Goal: Transaction & Acquisition: Purchase product/service

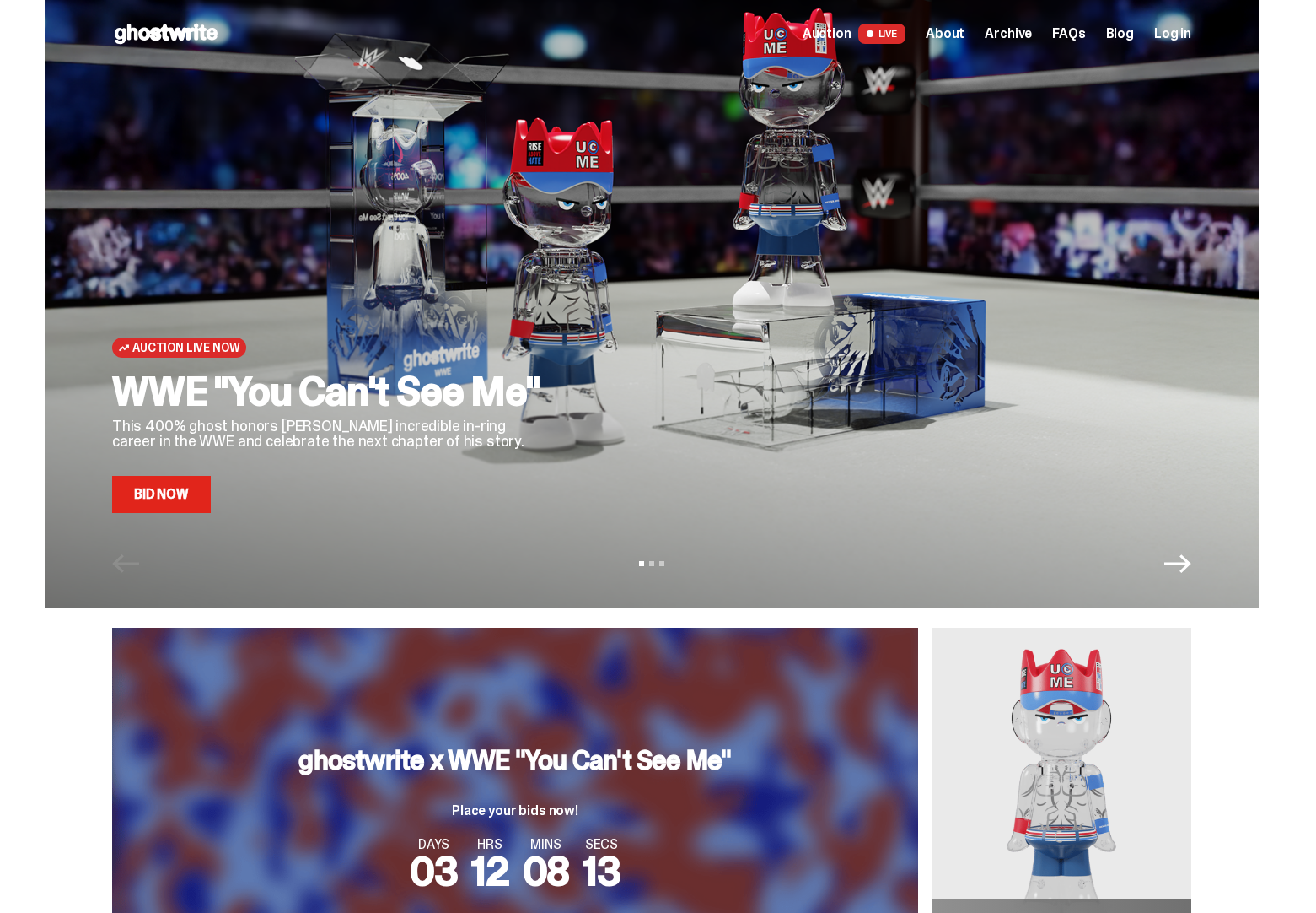
click at [901, 32] on span "LIVE" at bounding box center [883, 33] width 48 height 20
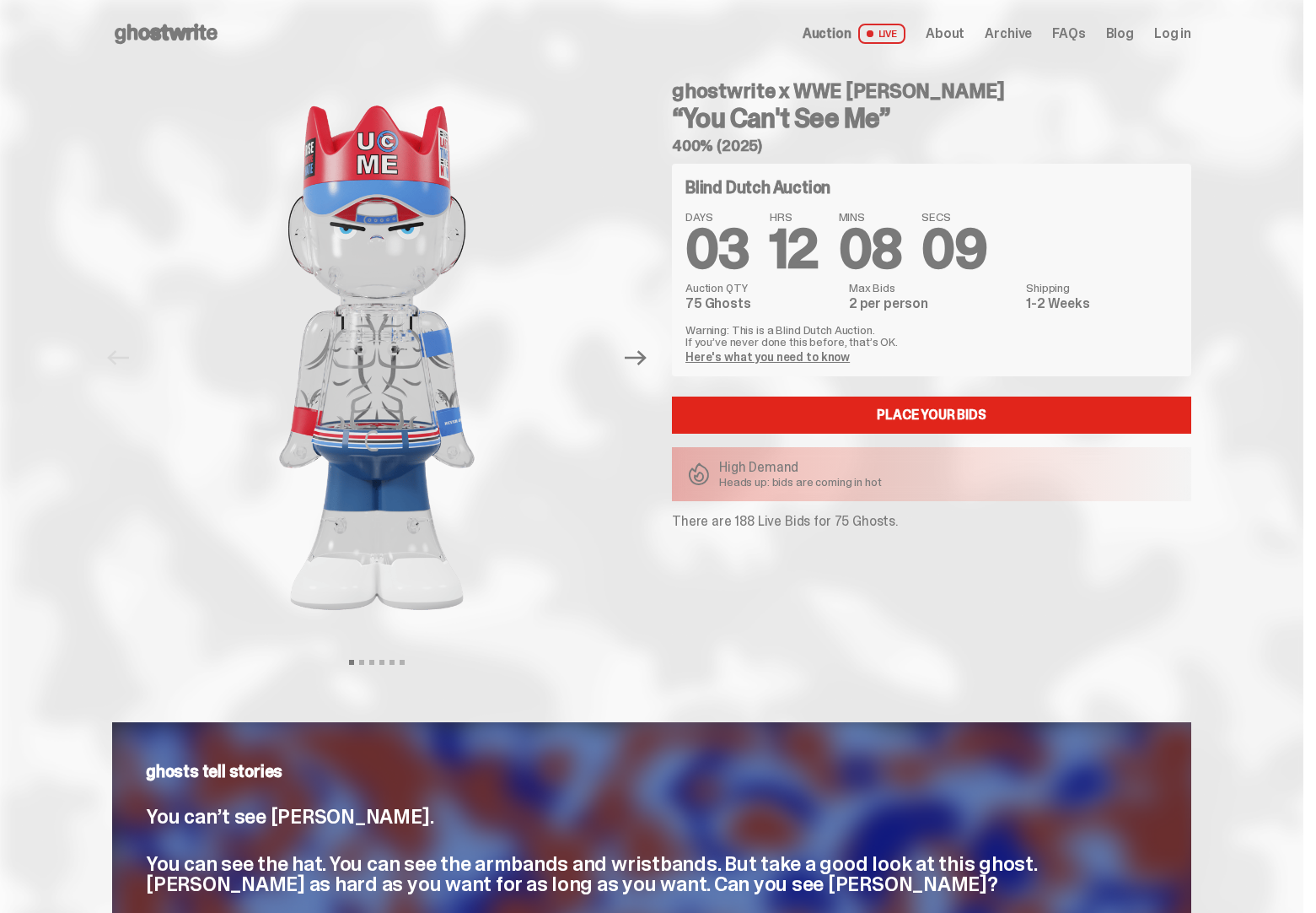
click at [840, 30] on span "Auction" at bounding box center [827, 34] width 48 height 14
click at [1012, 31] on span "Archive" at bounding box center [1009, 34] width 48 height 14
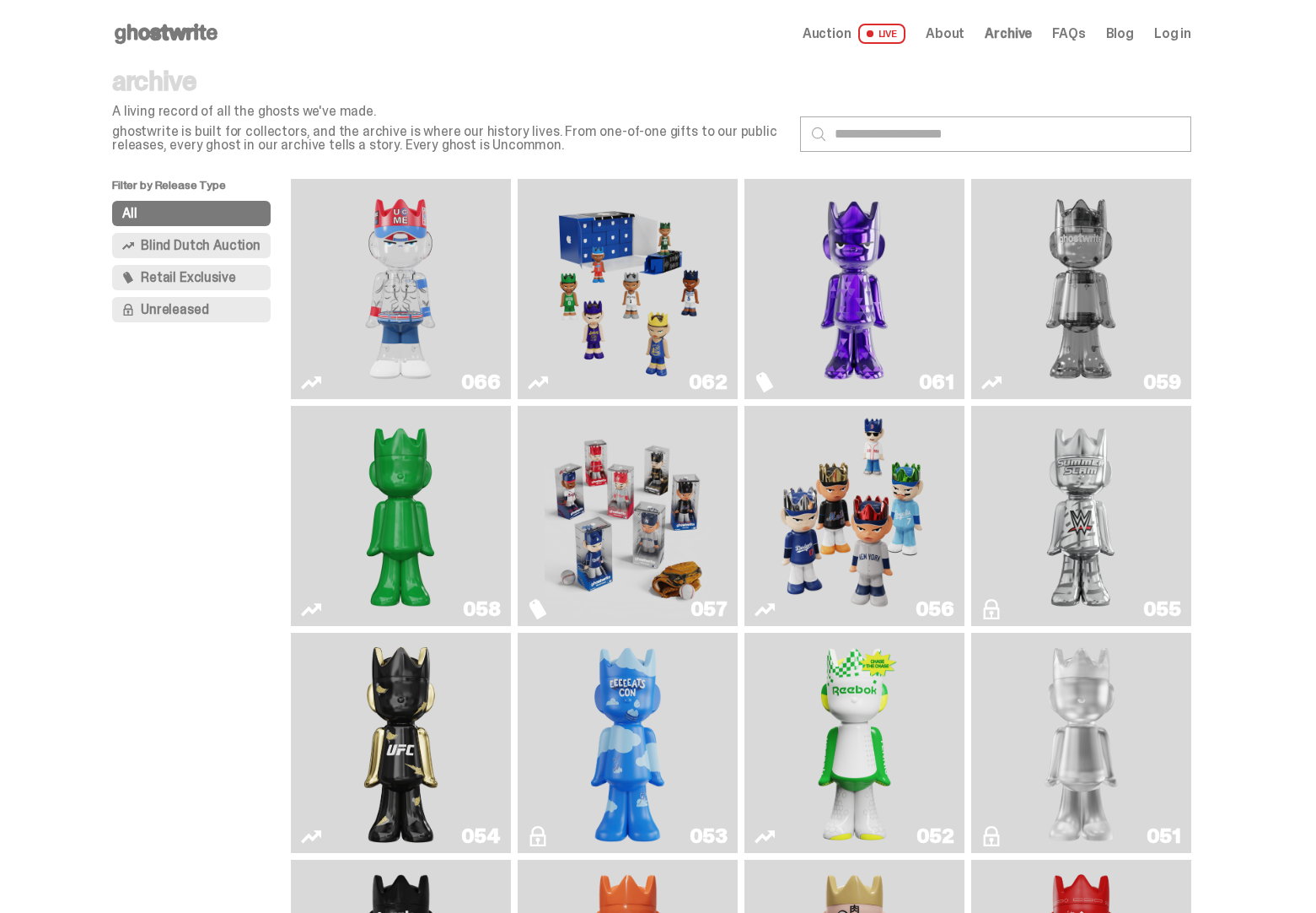
click at [412, 277] on img "You Can't See Me" at bounding box center [401, 288] width 165 height 207
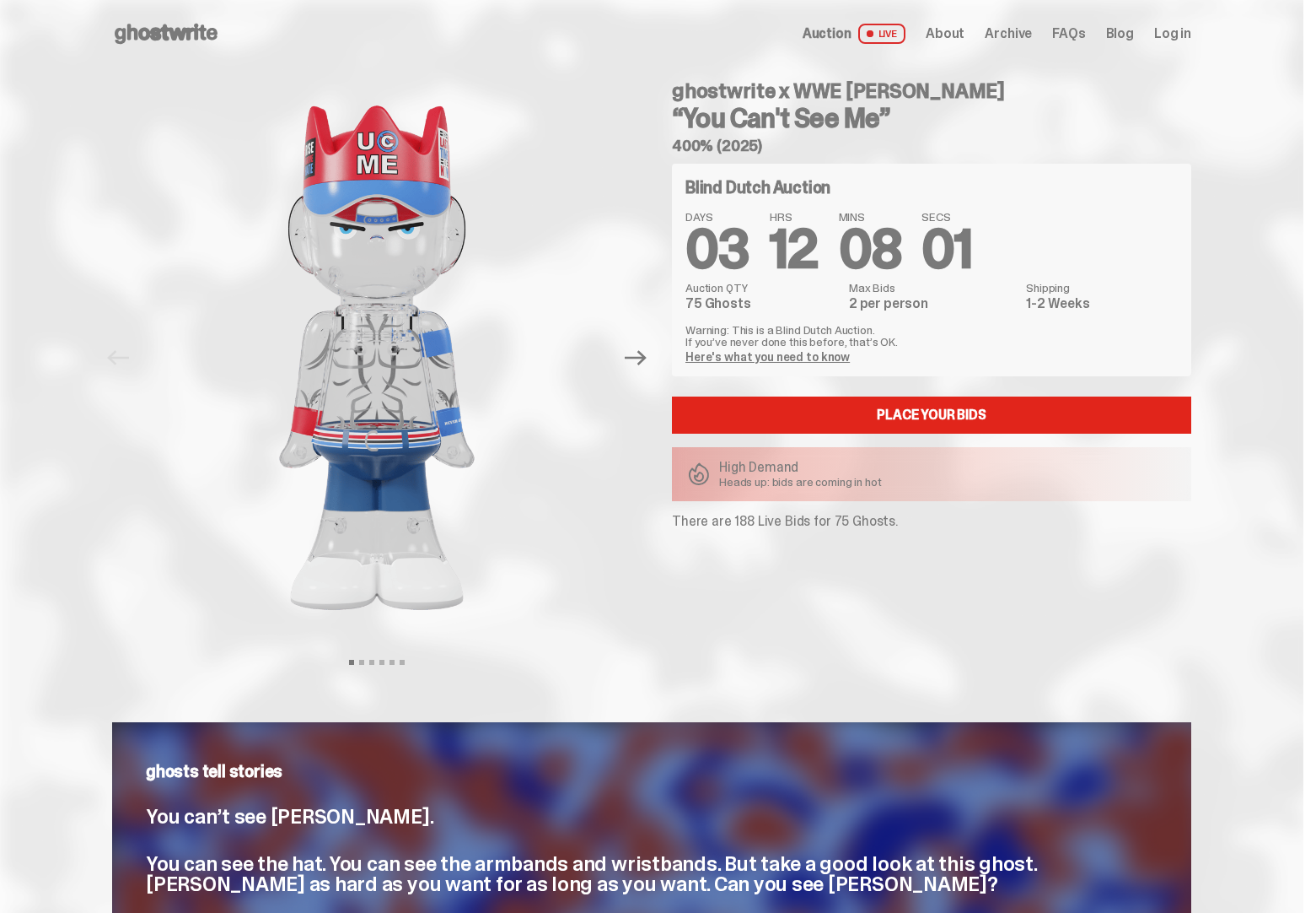
click at [1006, 33] on span "Archive" at bounding box center [1009, 34] width 48 height 14
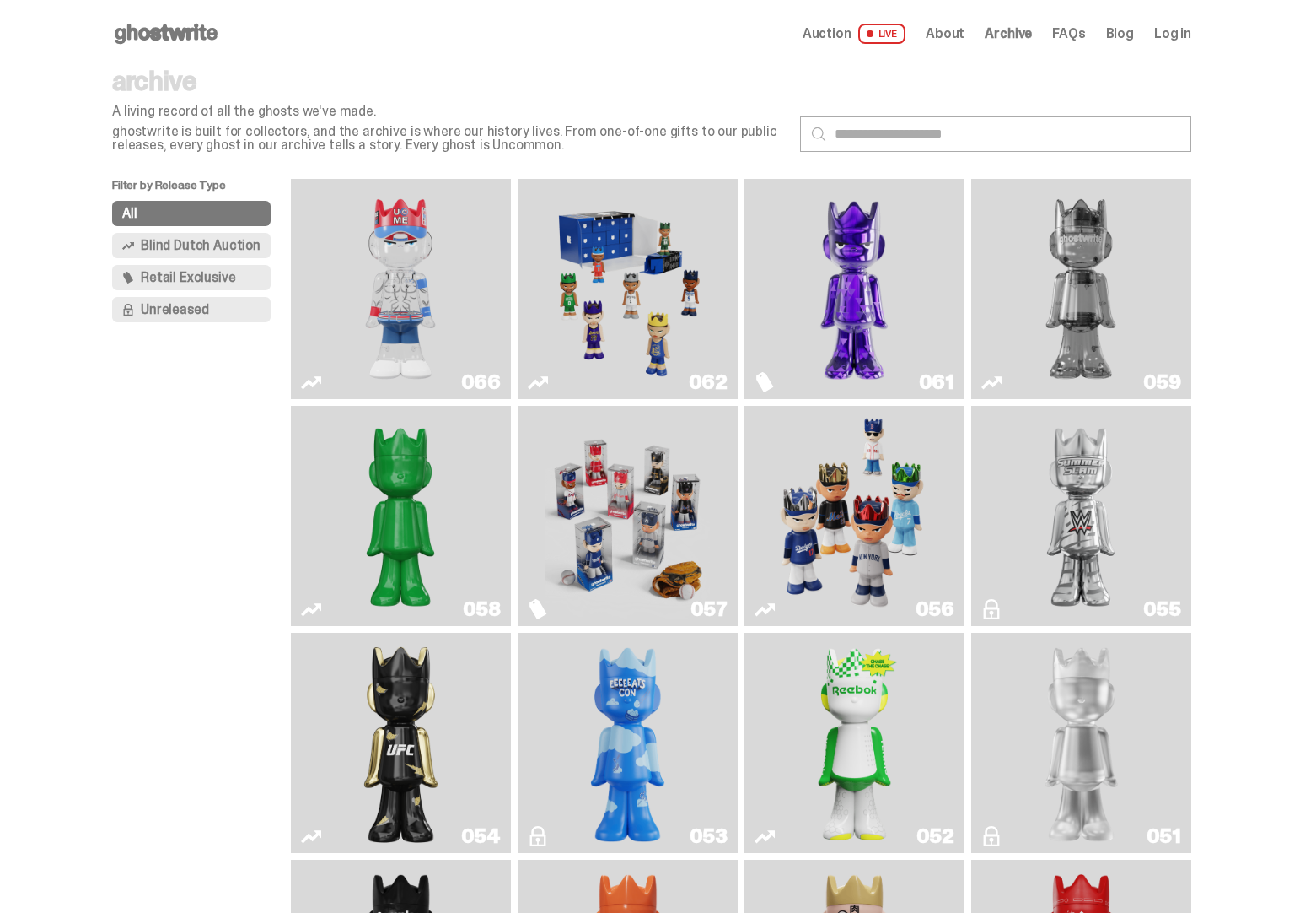
click at [655, 285] on img "Game Face (2025)" at bounding box center [627, 288] width 165 height 207
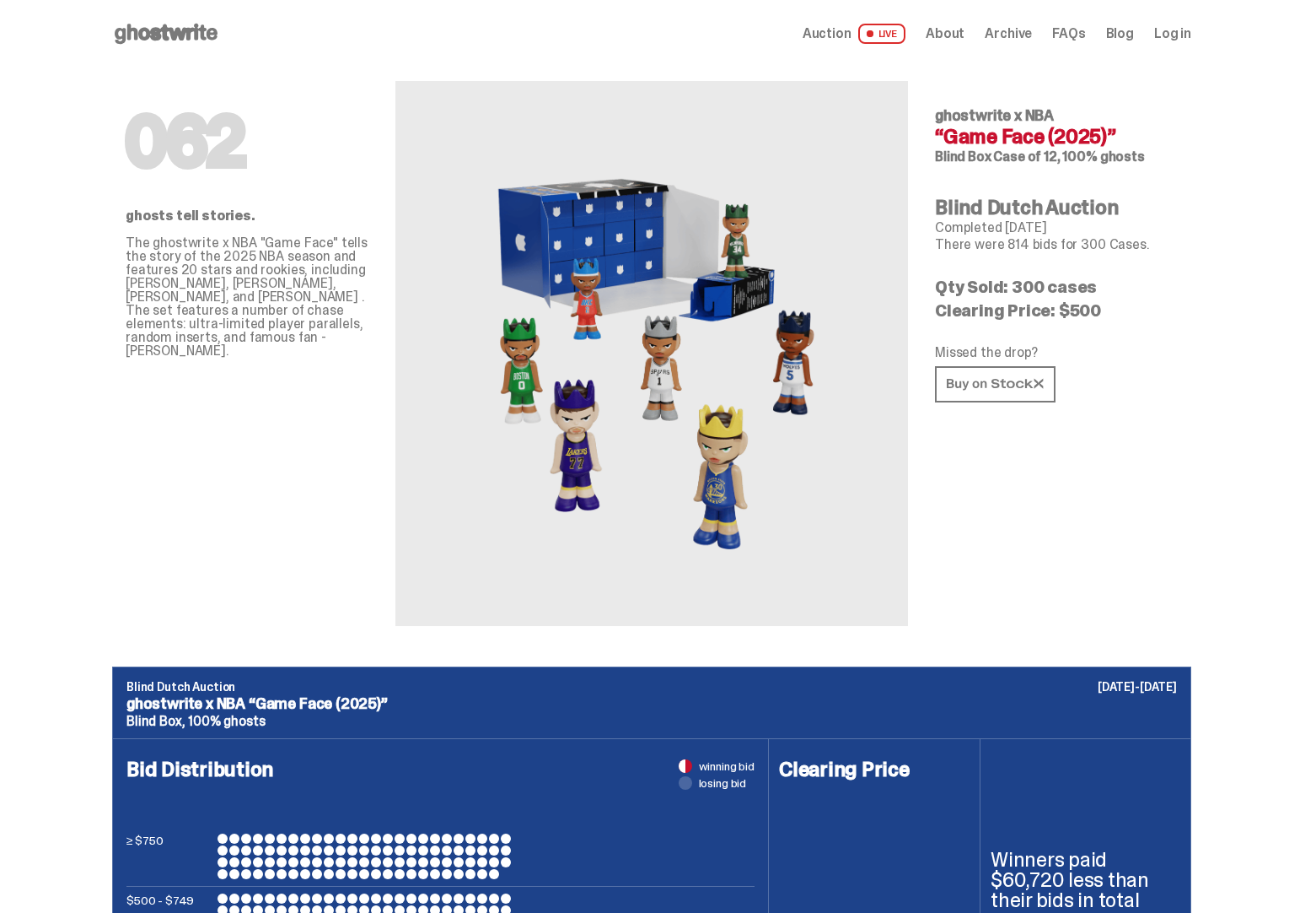
drag, startPoint x: 1003, startPoint y: 294, endPoint x: 1097, endPoint y: 297, distance: 94.0
click at [1089, 294] on p "Qty Sold: 300 cases" at bounding box center [1056, 286] width 242 height 16
click at [1097, 298] on div "062 ghostwrite x NBA “Game Face (2025)” Blind Box Case of 12, 100% ghosts Blind…" at bounding box center [1056, 347] width 242 height 559
drag, startPoint x: 1107, startPoint y: 308, endPoint x: 1039, endPoint y: 301, distance: 68.4
click at [1033, 303] on p "Clearing Price: $500" at bounding box center [1056, 310] width 242 height 16
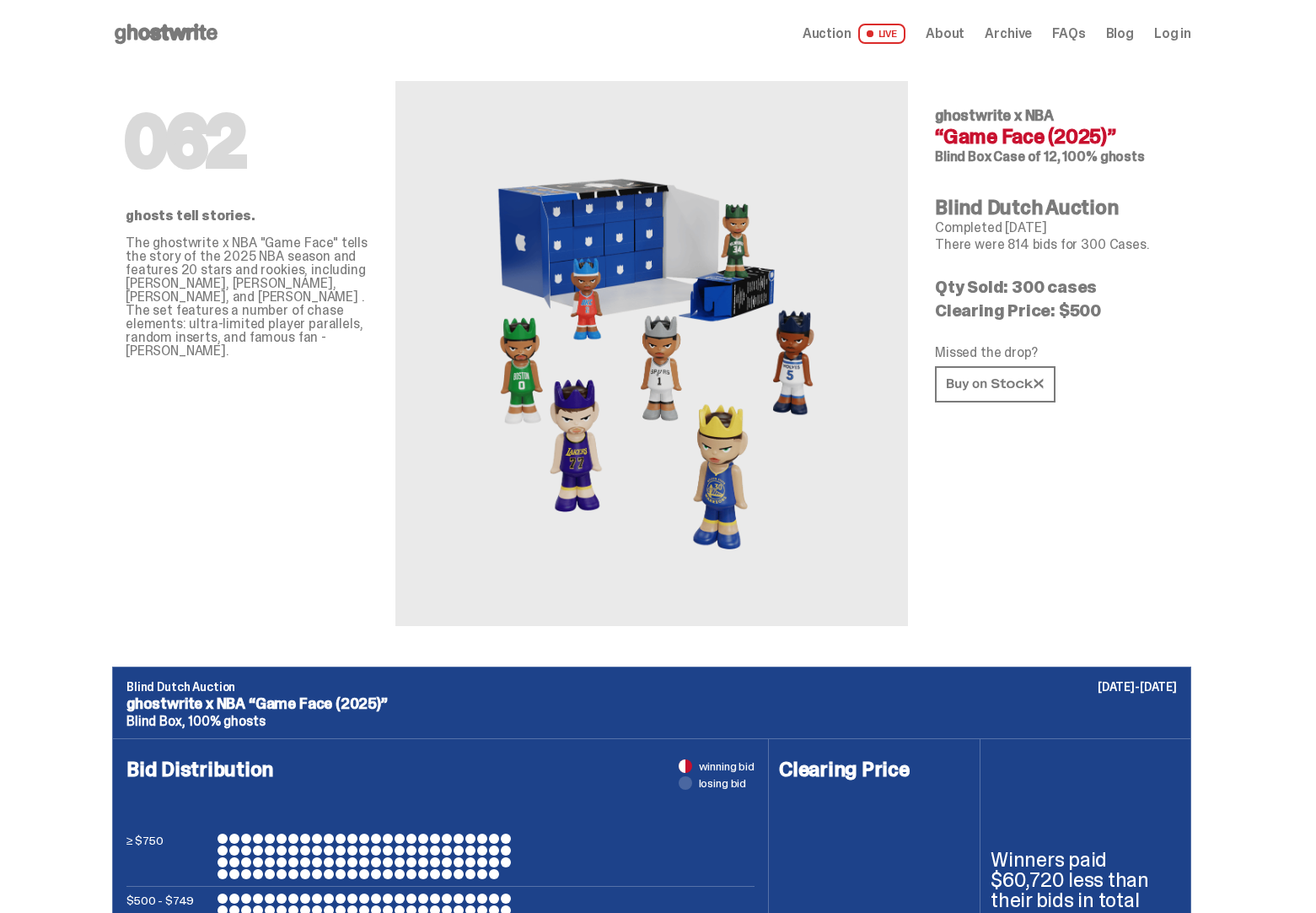
drag, startPoint x: 1039, startPoint y: 301, endPoint x: 1021, endPoint y: 292, distance: 20.1
click at [1039, 302] on p "Clearing Price: $500" at bounding box center [1056, 310] width 242 height 16
drag, startPoint x: 1013, startPoint y: 281, endPoint x: 1042, endPoint y: 283, distance: 29.1
click at [1040, 283] on p "Qty Sold: 300 cases" at bounding box center [1056, 286] width 242 height 16
click at [1063, 293] on p "Qty Sold: 300 cases" at bounding box center [1056, 286] width 242 height 16
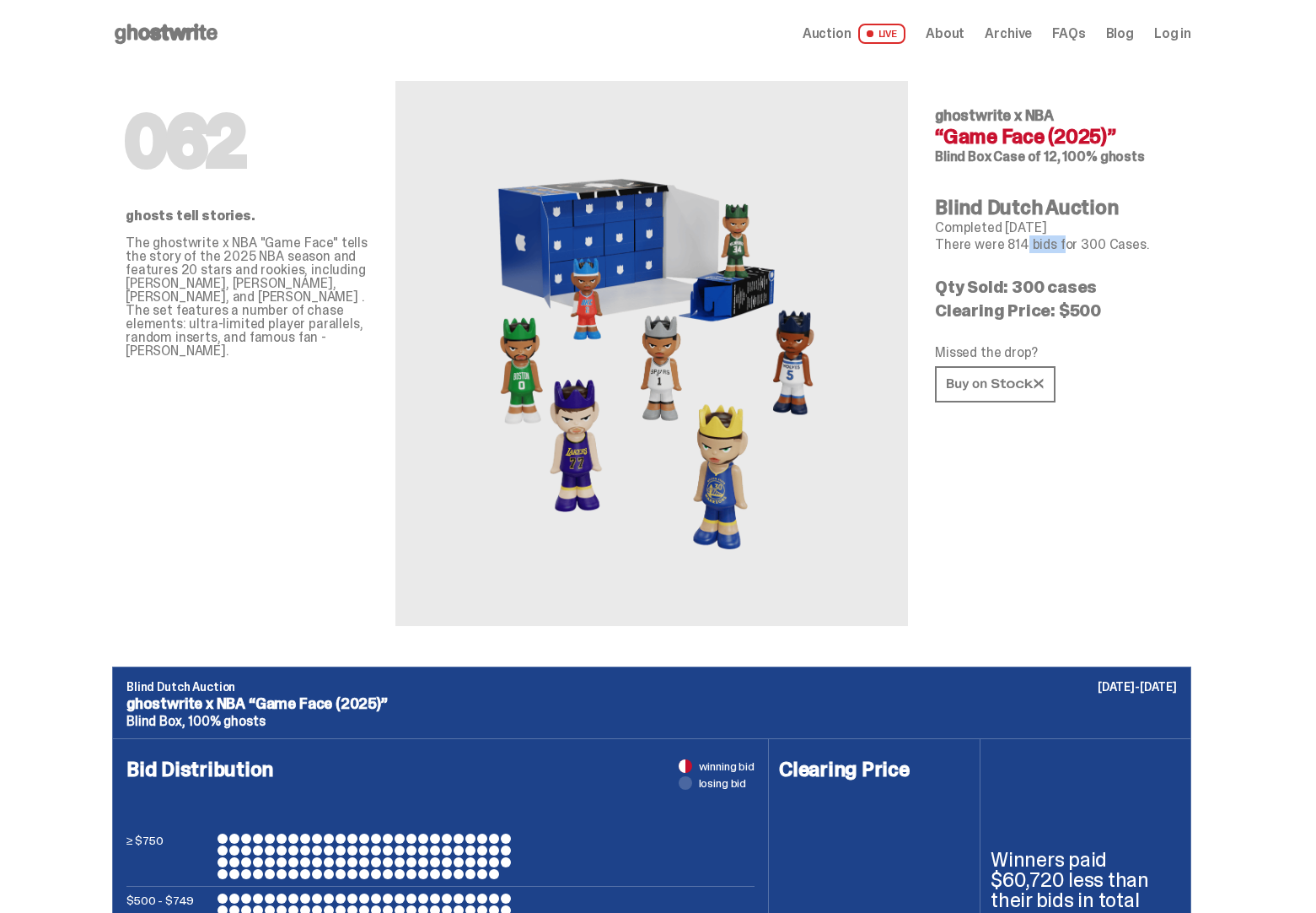
drag, startPoint x: 1010, startPoint y: 243, endPoint x: 1053, endPoint y: 245, distance: 43.0
click at [1053, 245] on p "There were 814 bids for 300 Cases." at bounding box center [1056, 245] width 242 height 14
click at [1059, 265] on div "062 ghostwrite x NBA “Game Face (2025)” Blind Box Case of 12, 100% ghosts Blind…" at bounding box center [1056, 347] width 242 height 559
drag, startPoint x: 1082, startPoint y: 244, endPoint x: 1119, endPoint y: 245, distance: 37.0
click at [1119, 244] on p "There were 814 bids for 300 Cases." at bounding box center [1056, 245] width 242 height 14
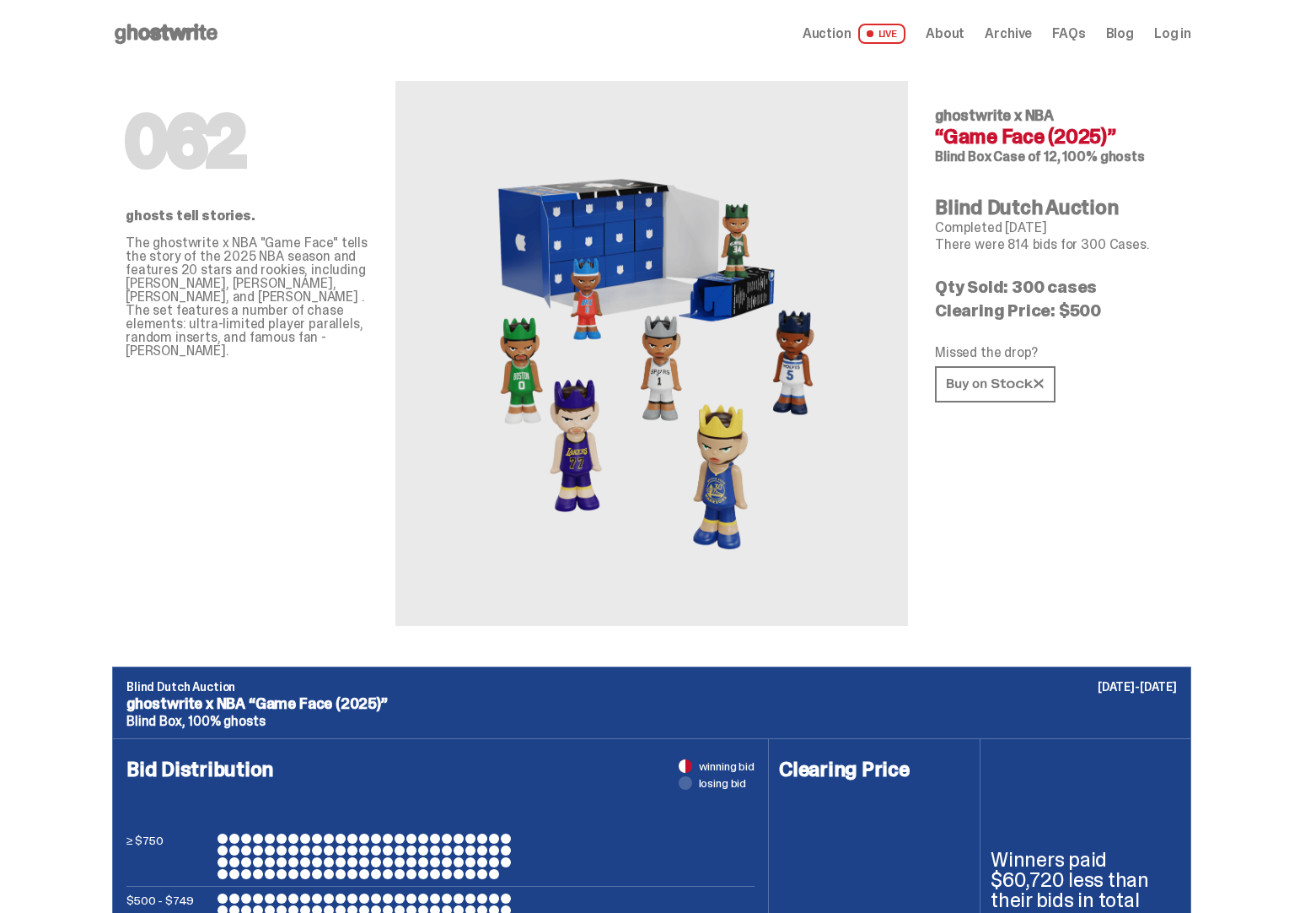
click at [1118, 253] on div "062 ghostwrite x NBA “Game Face (2025)” Blind Box Case of 12, 100% ghosts Blind…" at bounding box center [1056, 347] width 242 height 559
click at [1020, 386] on use at bounding box center [994, 384] width 96 height 12
click at [894, 29] on span "LIVE" at bounding box center [883, 33] width 48 height 20
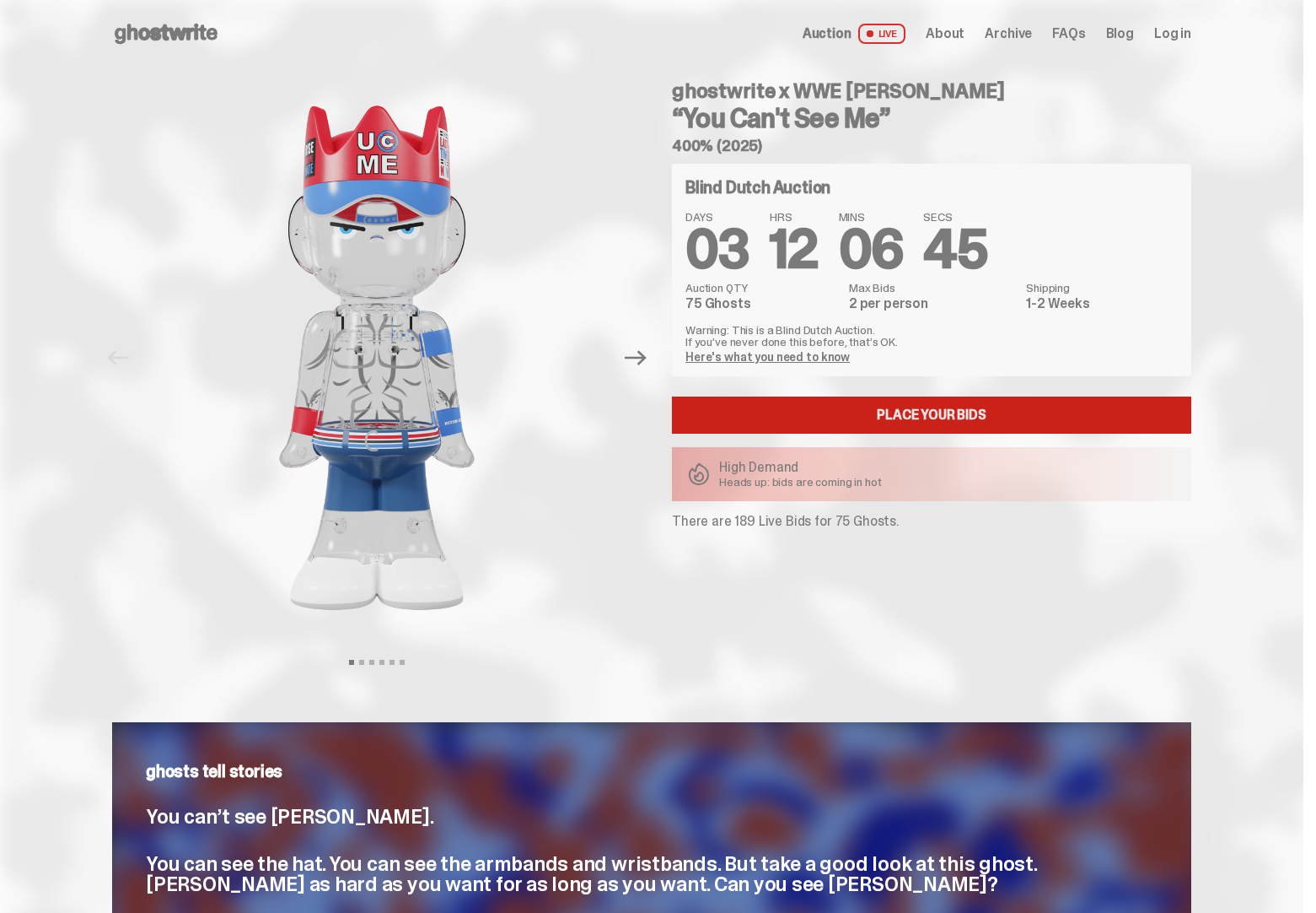
click at [937, 417] on link "Place your Bids" at bounding box center [932, 415] width 520 height 37
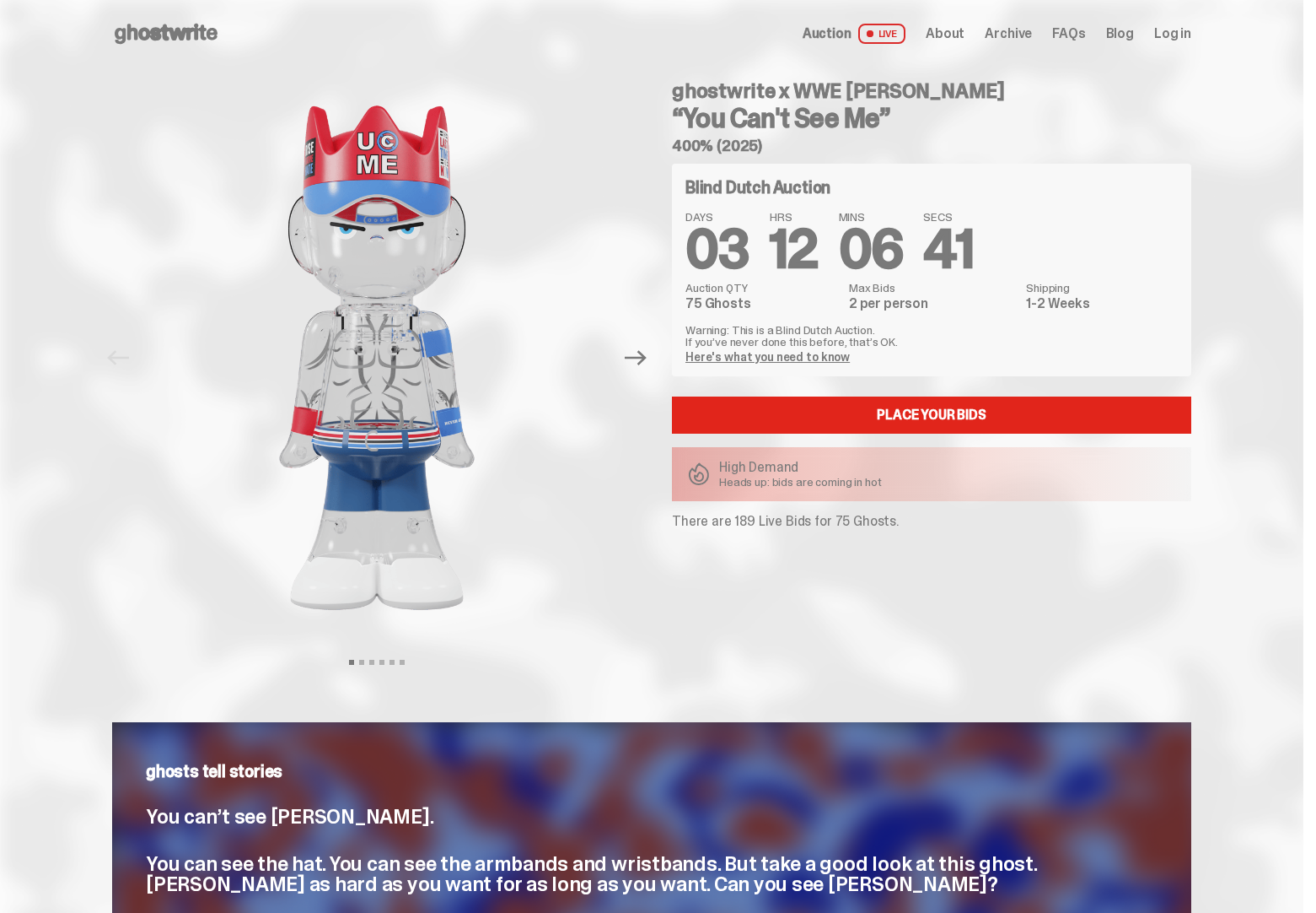
click at [1024, 35] on span "Archive" at bounding box center [1009, 34] width 48 height 14
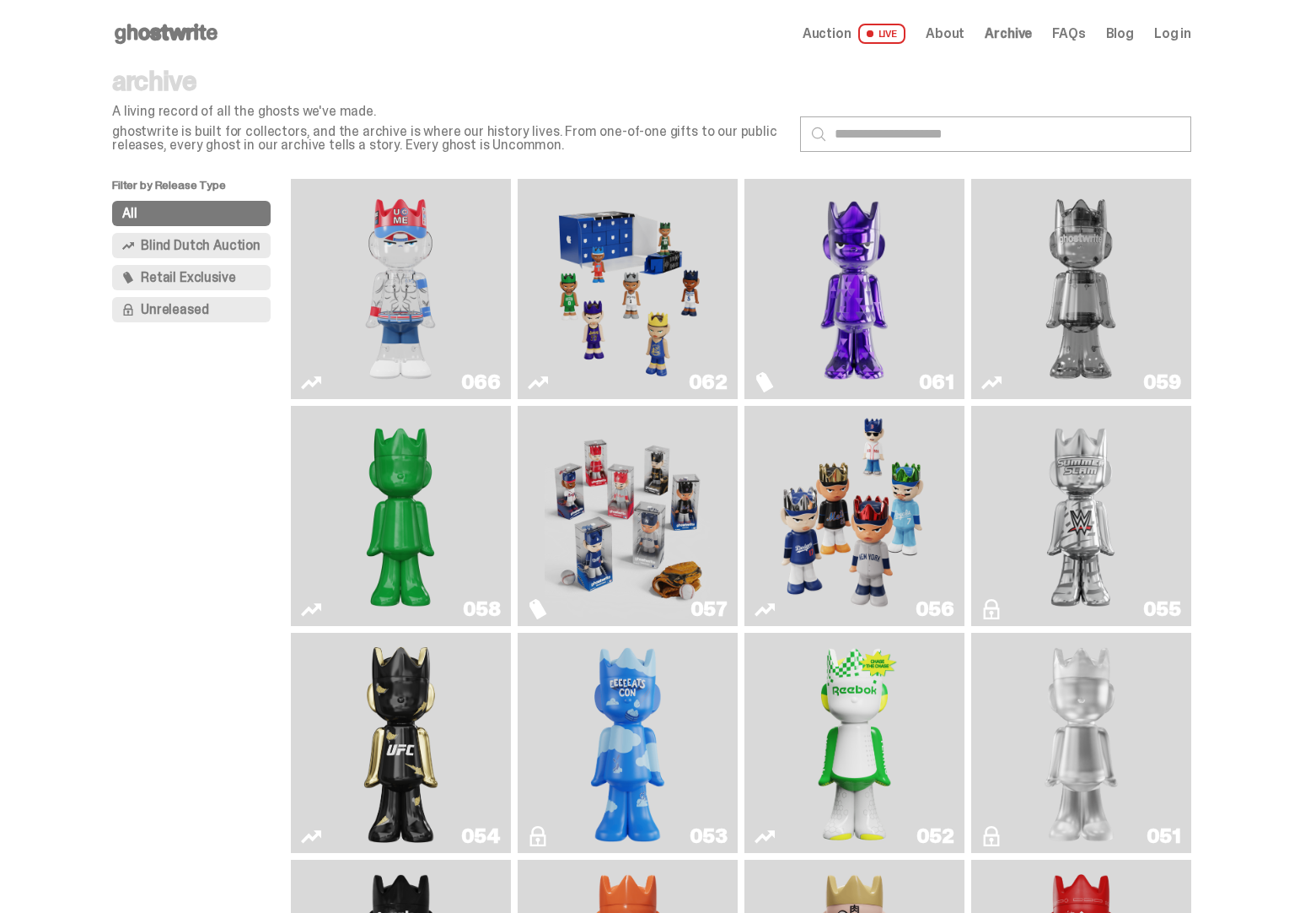
click at [888, 31] on span "LIVE" at bounding box center [883, 33] width 48 height 20
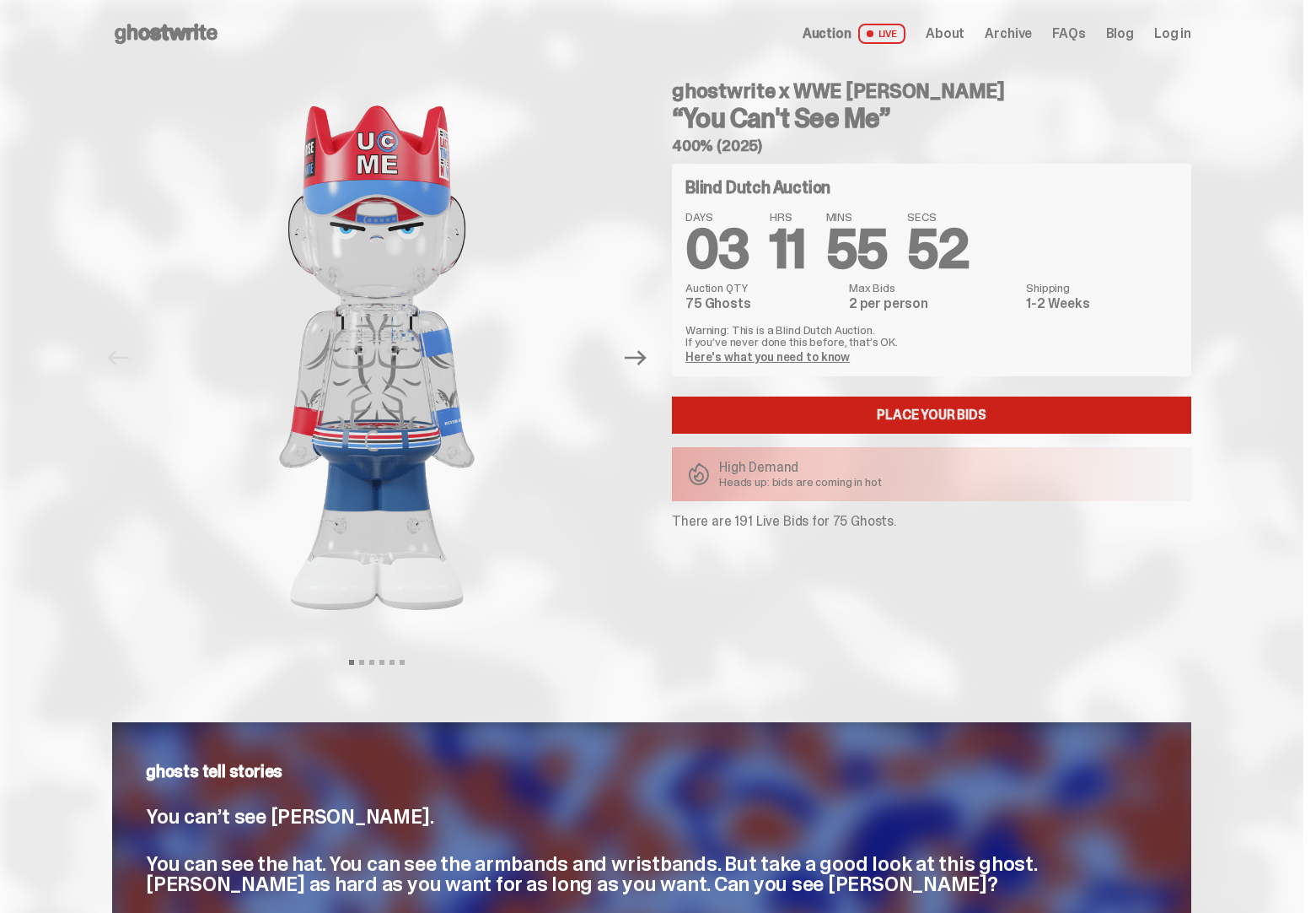
click at [942, 417] on link "Place your Bids" at bounding box center [932, 415] width 520 height 37
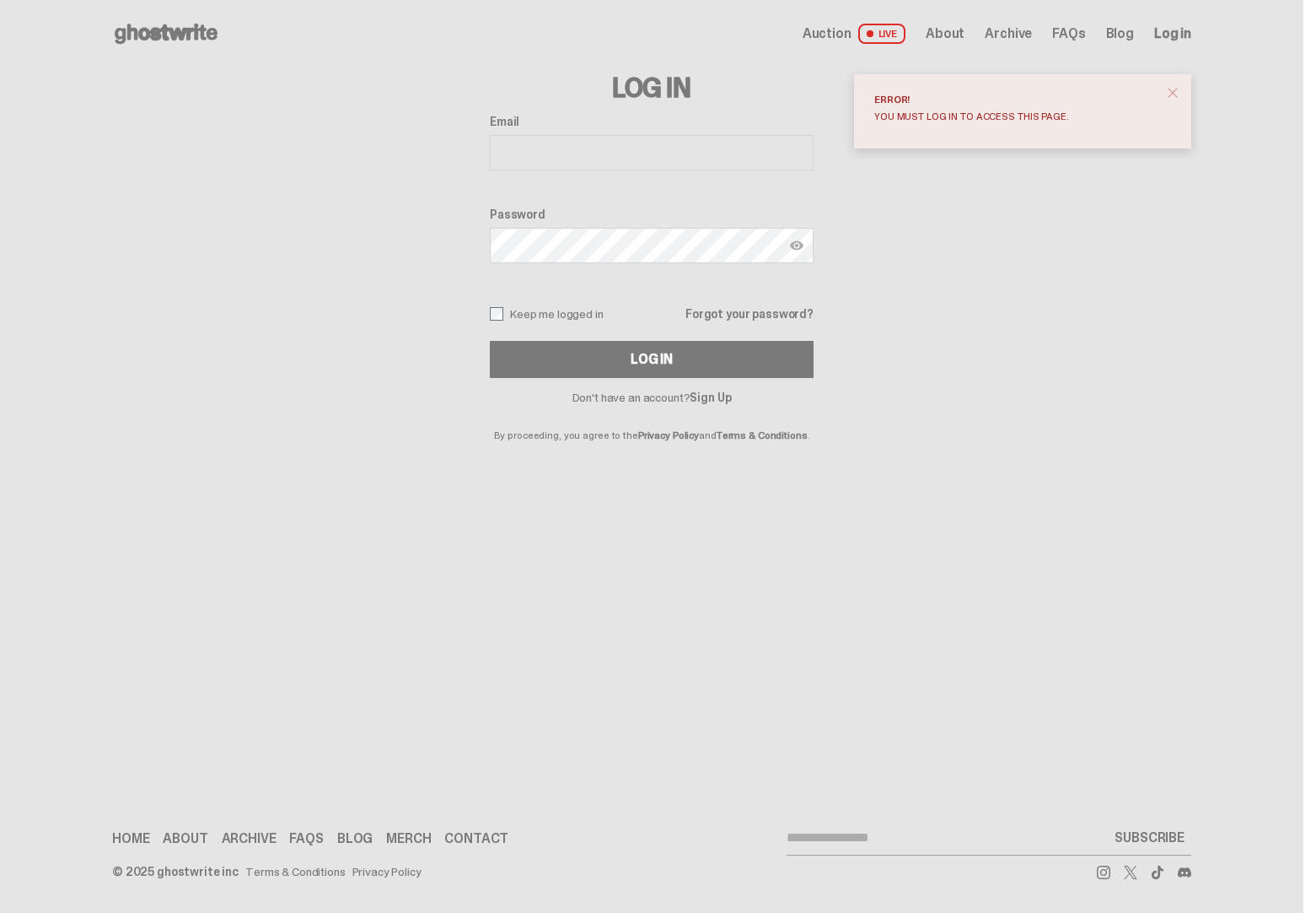
click at [1181, 94] on span "close" at bounding box center [1172, 92] width 16 height 16
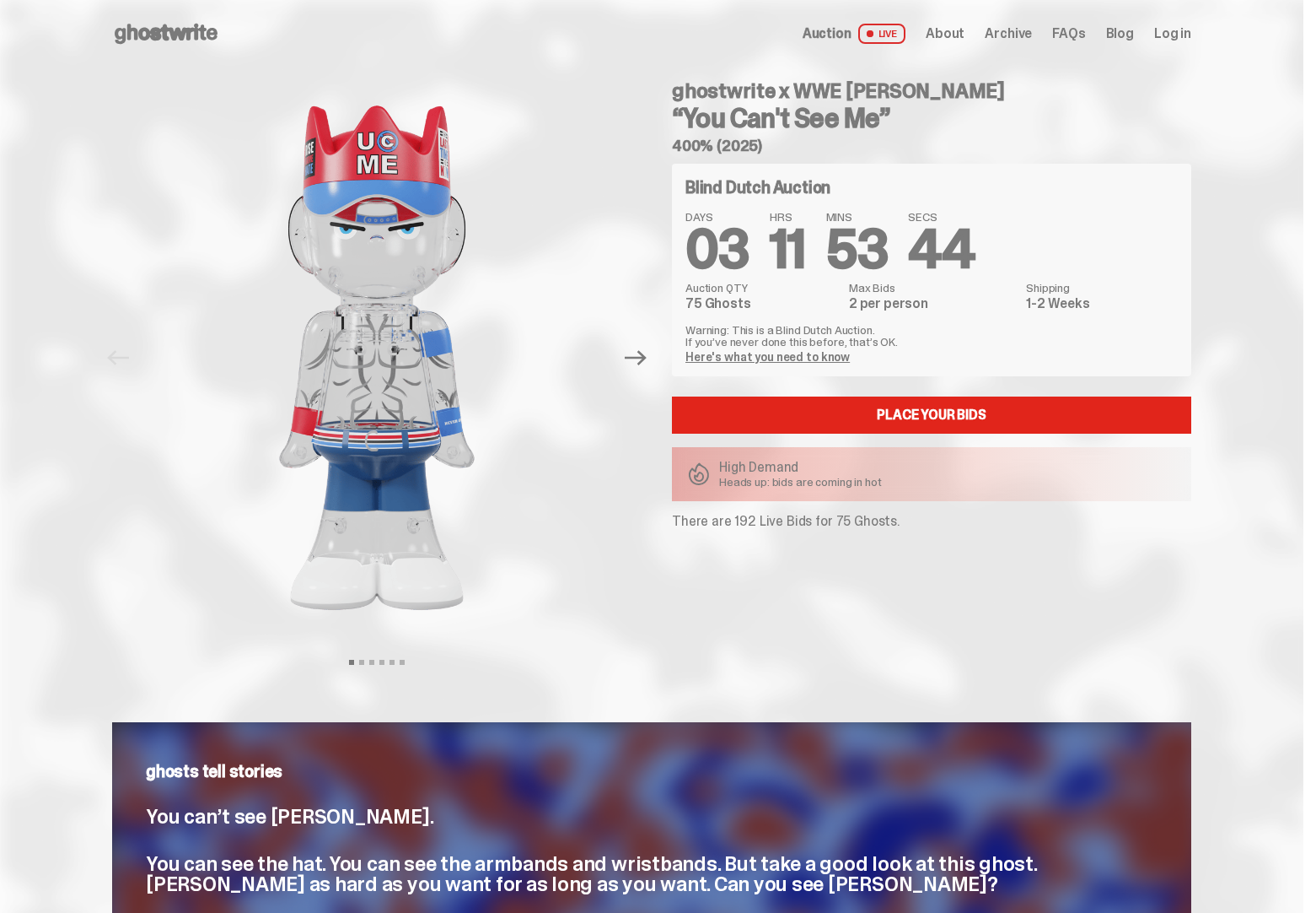
click at [184, 31] on use at bounding box center [166, 33] width 103 height 20
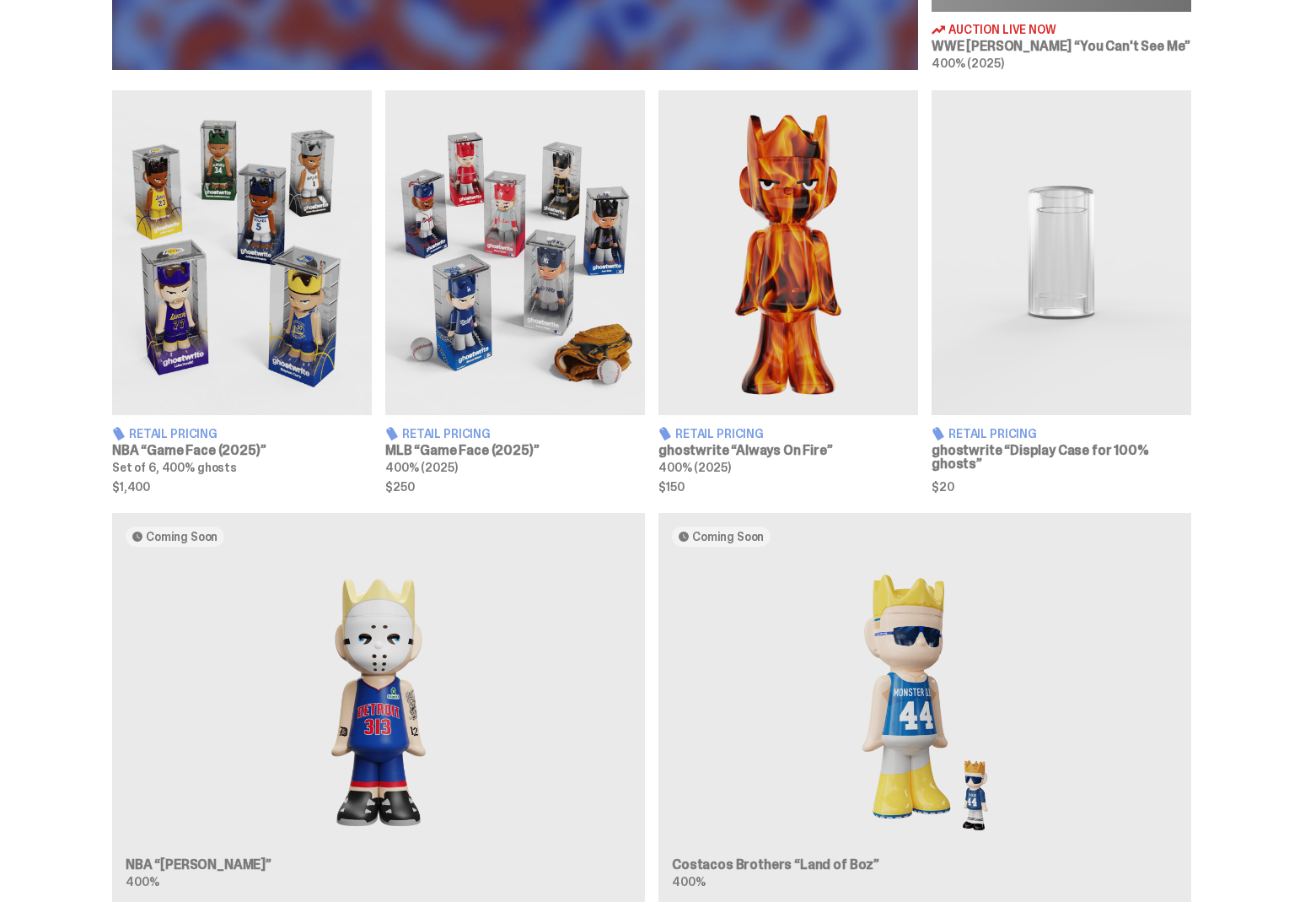
scroll to position [937, 0]
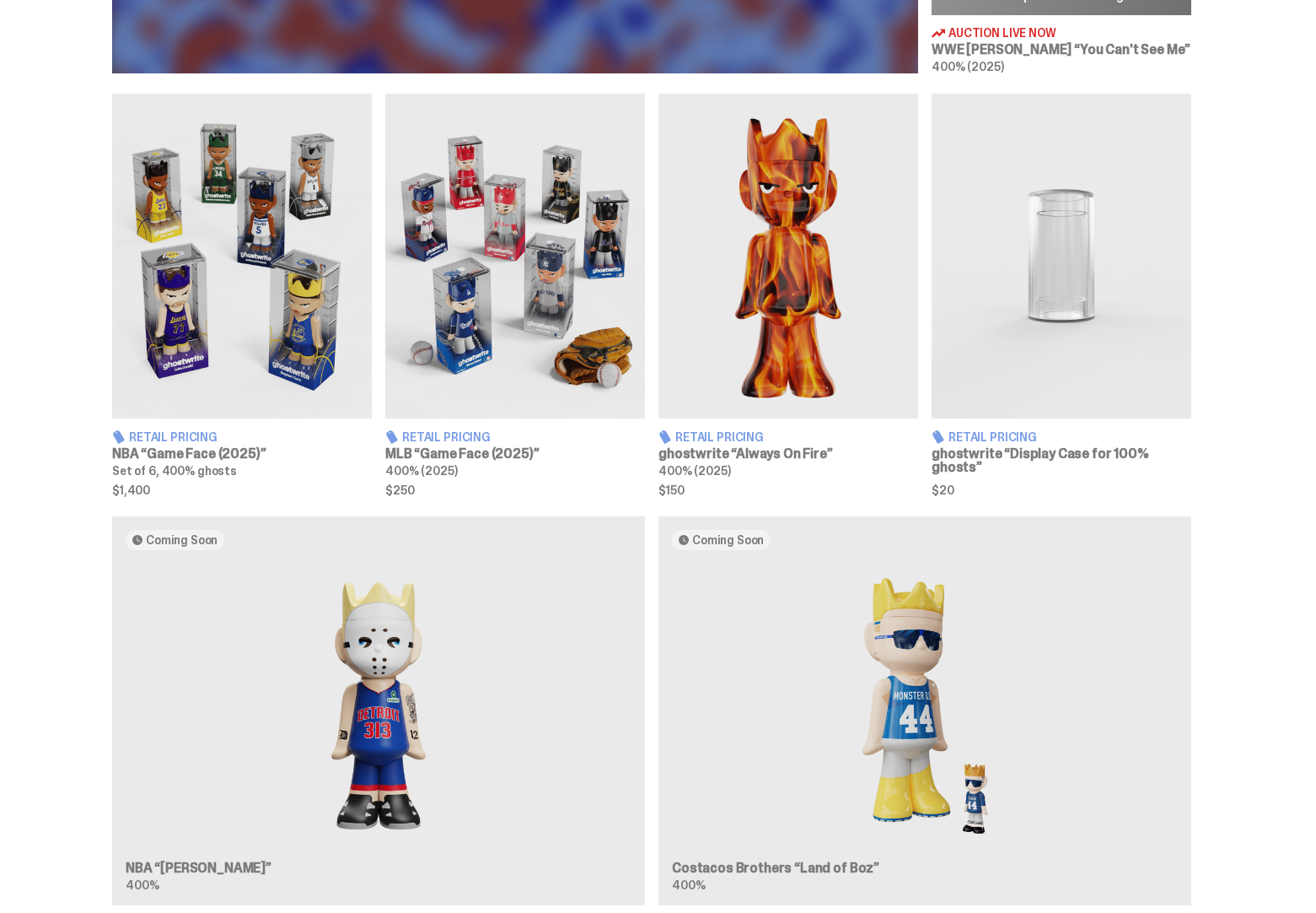
click at [200, 290] on img at bounding box center [242, 256] width 260 height 325
